Goal: Find contact information: Find contact information

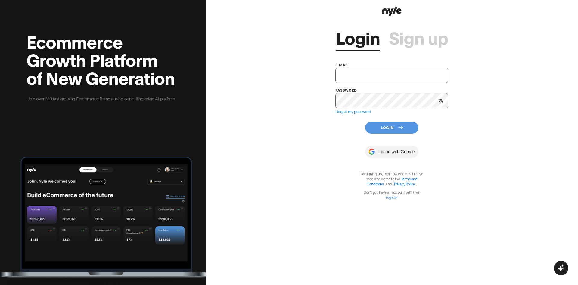
click at [363, 73] on input "text" at bounding box center [391, 75] width 113 height 15
click at [370, 80] on input "text" at bounding box center [391, 75] width 113 height 15
type input "[EMAIL_ADDRESS][PERSON_NAME]"
click at [381, 122] on button "Log In" at bounding box center [391, 128] width 53 height 12
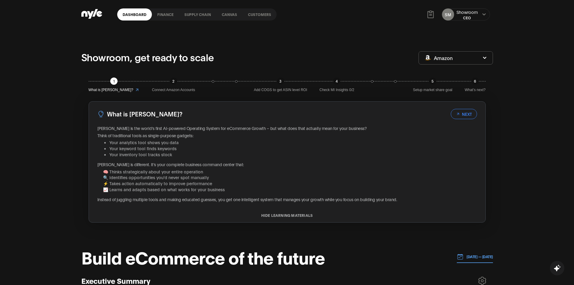
click at [257, 14] on link "Customers" at bounding box center [259, 14] width 34 height 12
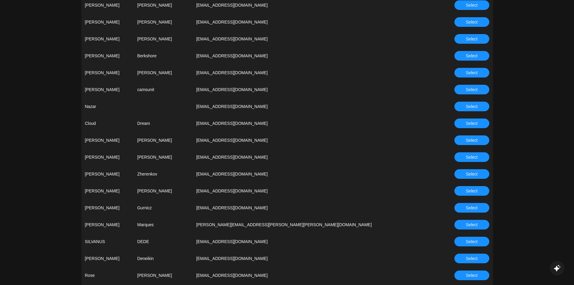
scroll to position [482, 0]
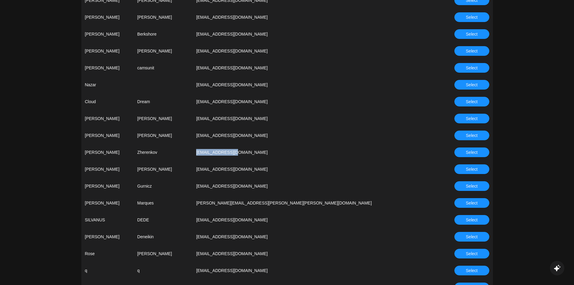
drag, startPoint x: 281, startPoint y: 150, endPoint x: 233, endPoint y: 155, distance: 48.7
click at [233, 155] on tr "[PERSON_NAME] [EMAIL_ADDRESS][DOMAIN_NAME] Select" at bounding box center [286, 152] width 411 height 17
copy tr "[EMAIL_ADDRESS][DOMAIN_NAME]"
drag, startPoint x: 543, startPoint y: 170, endPoint x: 533, endPoint y: 170, distance: 10.3
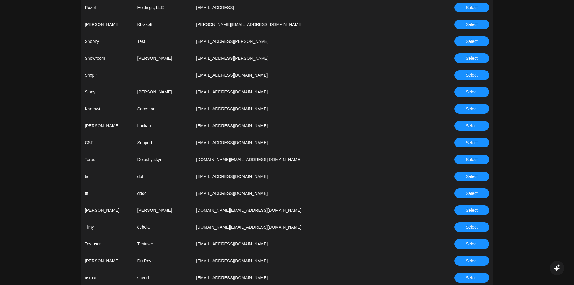
scroll to position [1684, 0]
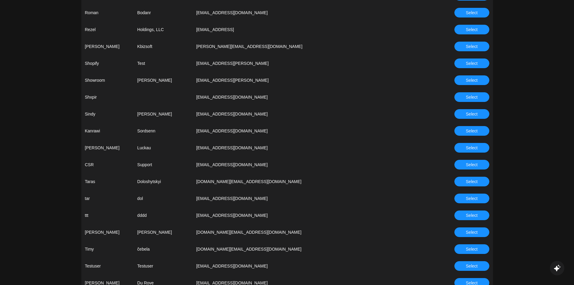
drag, startPoint x: 320, startPoint y: 165, endPoint x: 236, endPoint y: 162, distance: 84.0
click at [236, 162] on tr "CSR Support [EMAIL_ADDRESS][DOMAIN_NAME] Select" at bounding box center [286, 164] width 411 height 17
copy tr "[EMAIL_ADDRESS][DOMAIN_NAME]"
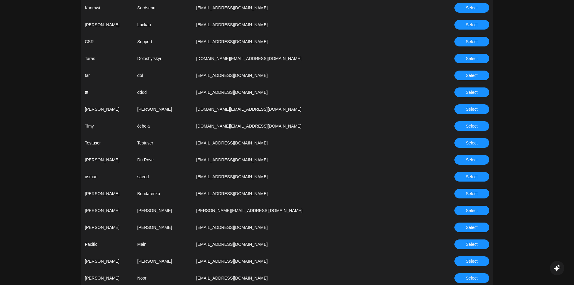
scroll to position [1804, 0]
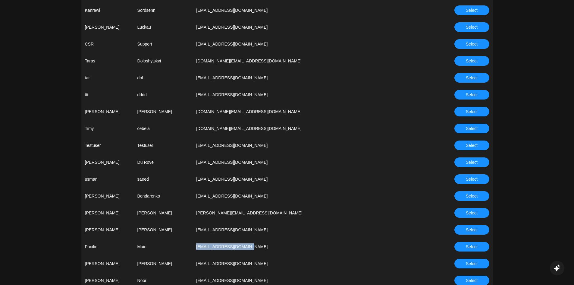
drag, startPoint x: 288, startPoint y: 245, endPoint x: 242, endPoint y: 246, distance: 46.1
click at [242, 246] on td "[EMAIL_ADDRESS][DOMAIN_NAME]" at bounding box center [306, 246] width 229 height 17
copy td "[EMAIL_ADDRESS][DOMAIN_NAME]"
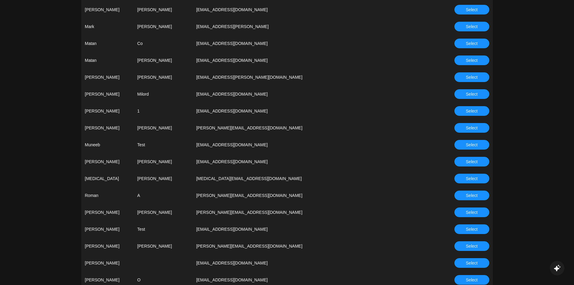
scroll to position [1322, 0]
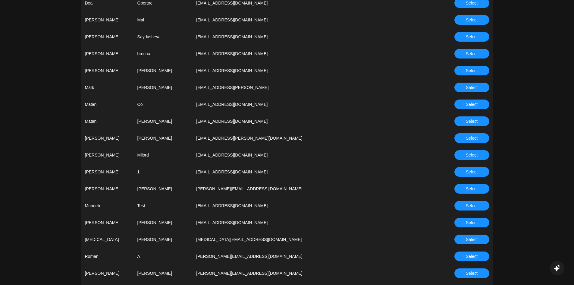
drag, startPoint x: 526, startPoint y: 58, endPoint x: 506, endPoint y: 39, distance: 28.5
